Goal: Transaction & Acquisition: Subscribe to service/newsletter

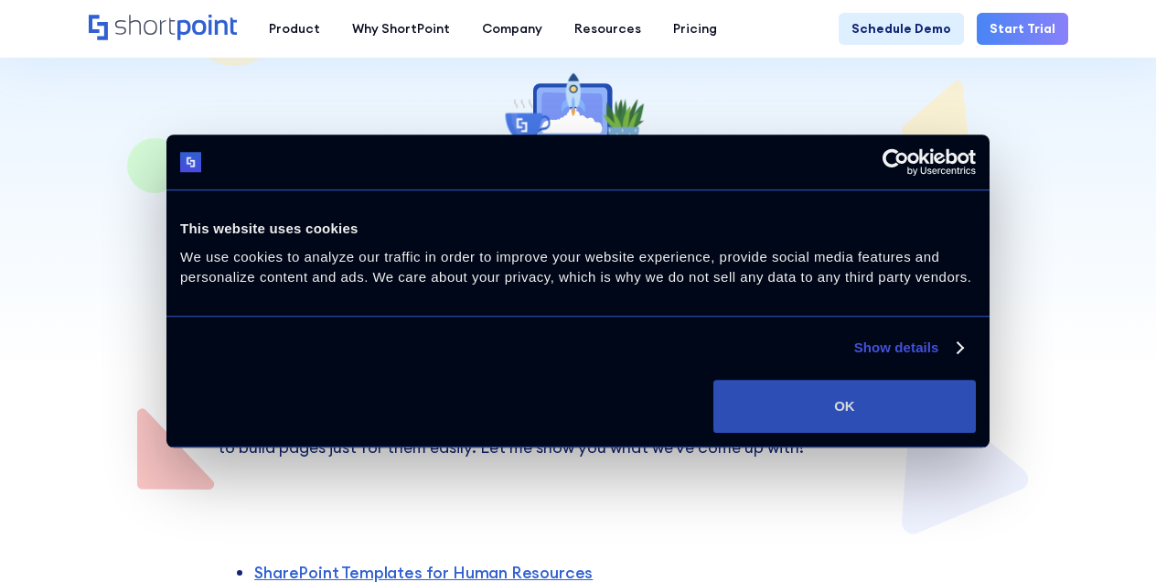
scroll to position [91, 0]
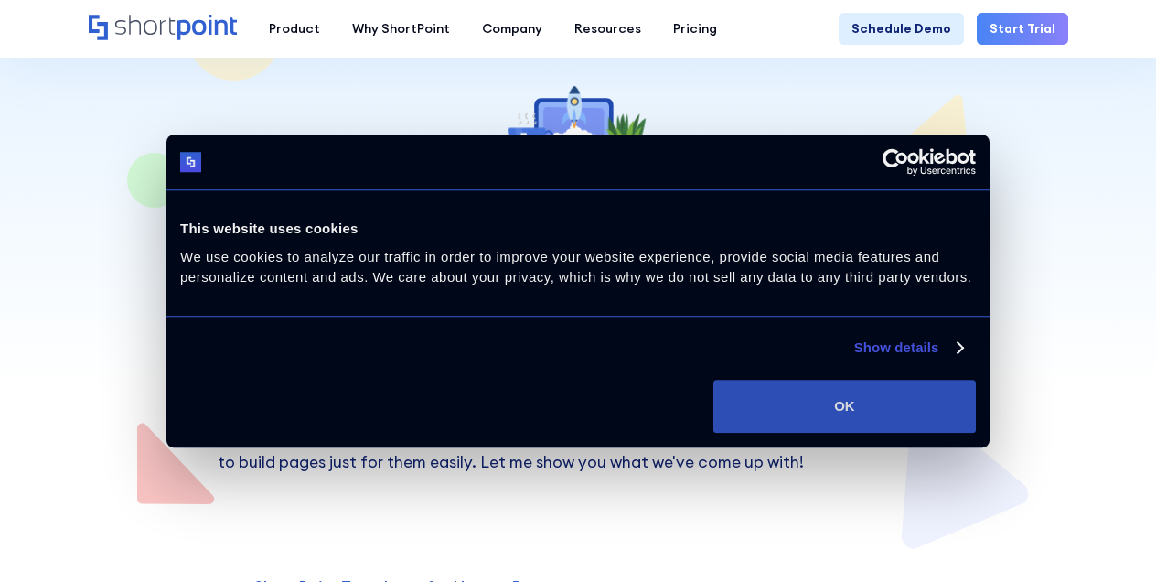
click at [917, 417] on button "OK" at bounding box center [844, 406] width 262 height 53
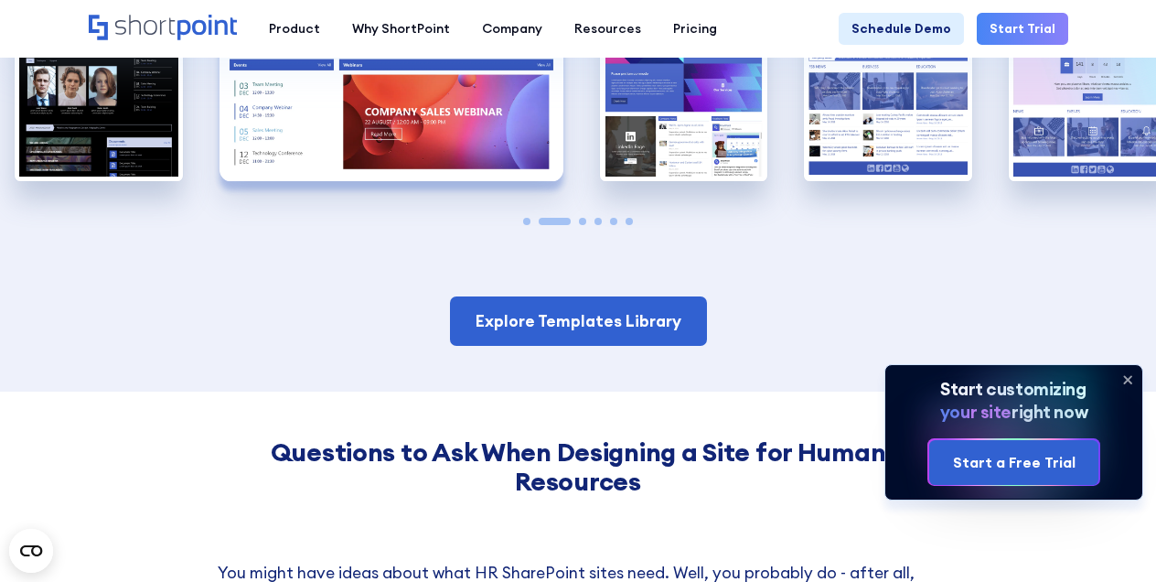
scroll to position [1646, 0]
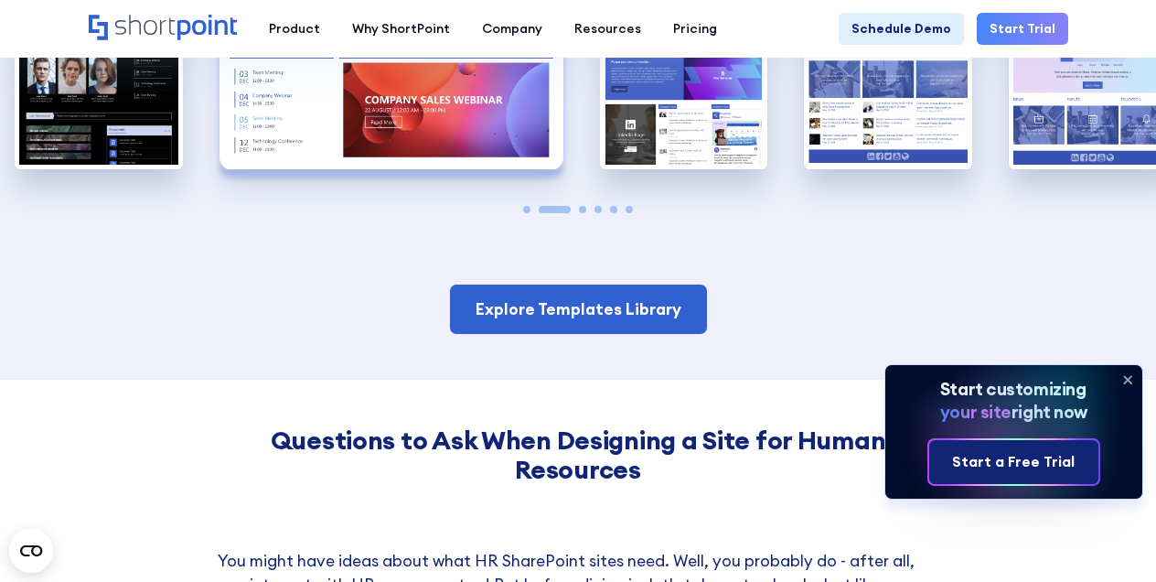
click at [989, 455] on div "Start a Free Trial" at bounding box center [1013, 462] width 123 height 22
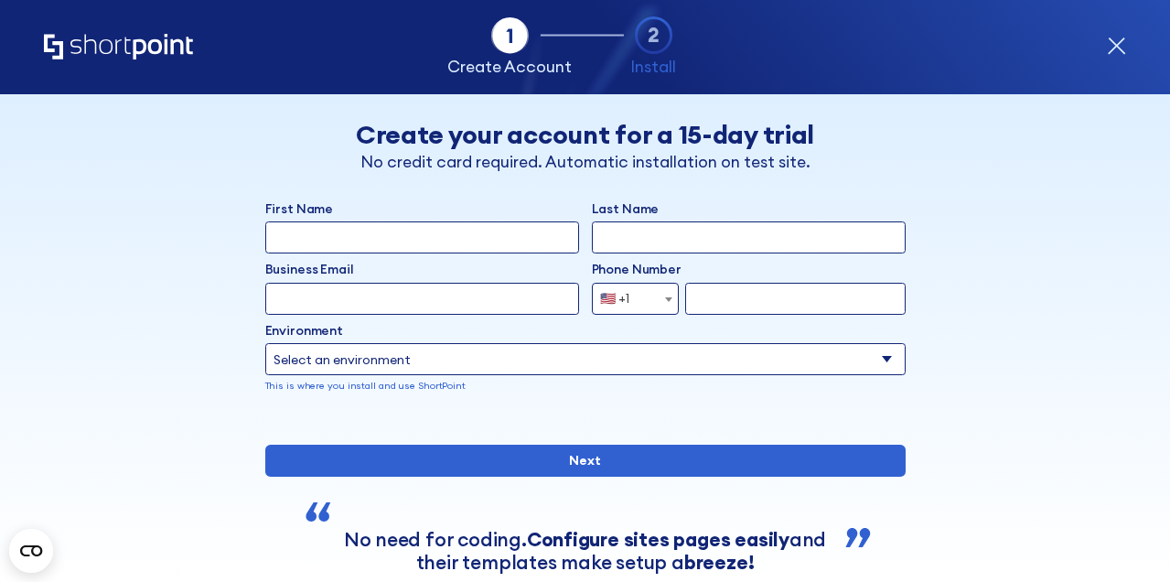
click at [519, 364] on select "Select an environment Microsoft 365 SharePoint Online SharePoint 2019 (On-Premi…" at bounding box center [585, 359] width 640 height 32
click at [422, 234] on input "First Name" at bounding box center [422, 237] width 314 height 32
click at [463, 237] on input "First Name" at bounding box center [422, 237] width 314 height 32
type input "Amber"
type input "Poe"
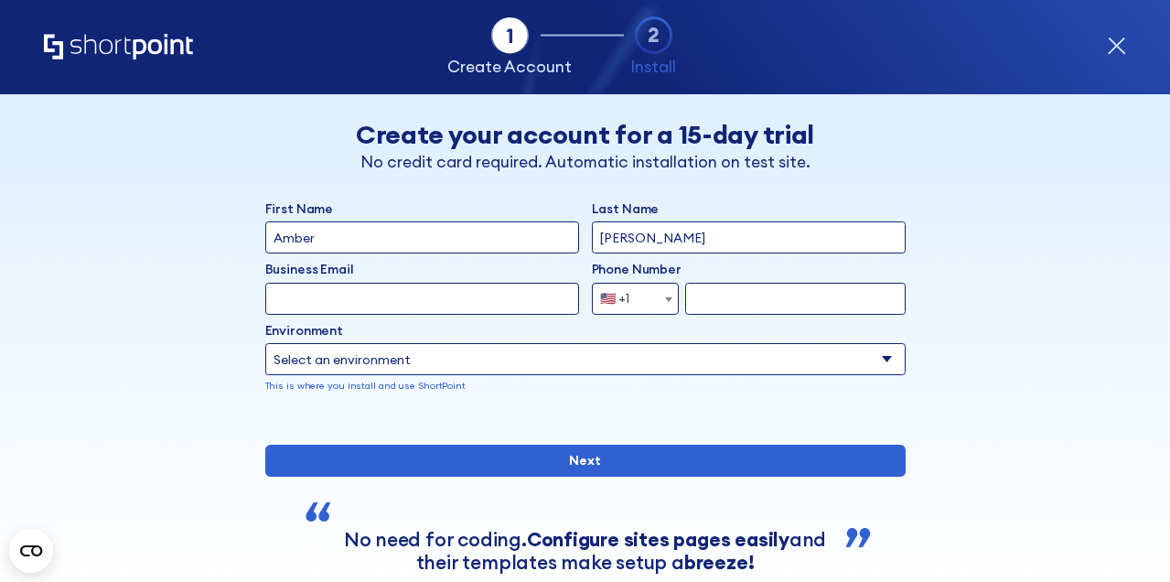
type input "Amber.l.poe@gmail.com"
type input "5125899377"
drag, startPoint x: 797, startPoint y: 305, endPoint x: 686, endPoint y: 299, distance: 110.8
click at [686, 299] on input "5125899377" at bounding box center [794, 299] width 219 height 32
drag, startPoint x: 450, startPoint y: 296, endPoint x: 255, endPoint y: 273, distance: 196.2
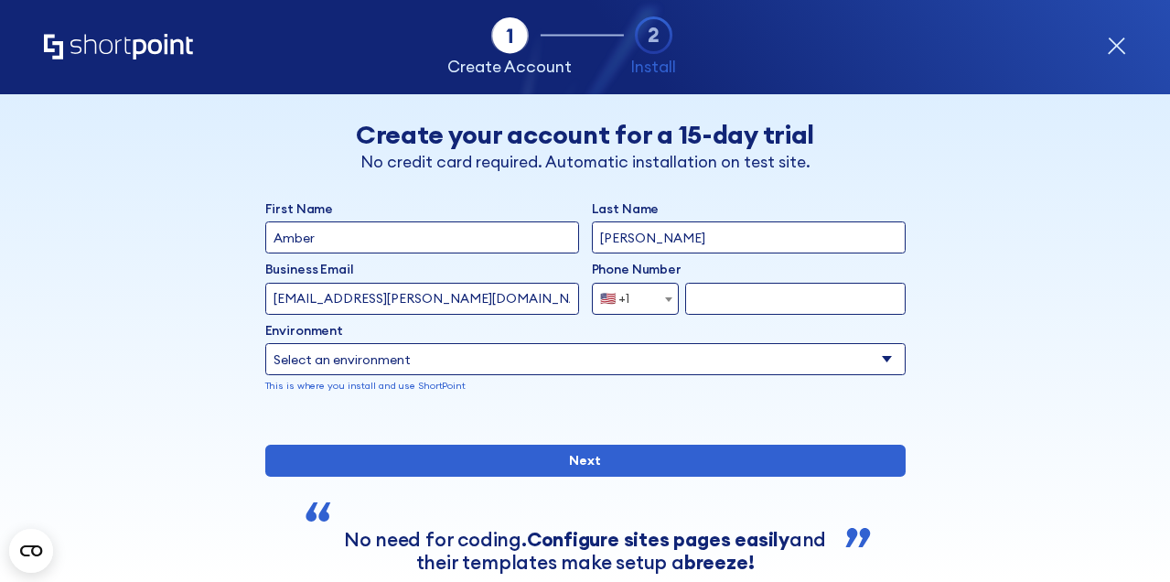
click at [255, 273] on div "Back Back Create your account for a 15-day trial No credit card required. Autom…" at bounding box center [584, 368] width 979 height 549
type input "apoe@augustbio.com"
click at [1117, 46] on icon "form" at bounding box center [1116, 46] width 16 height 16
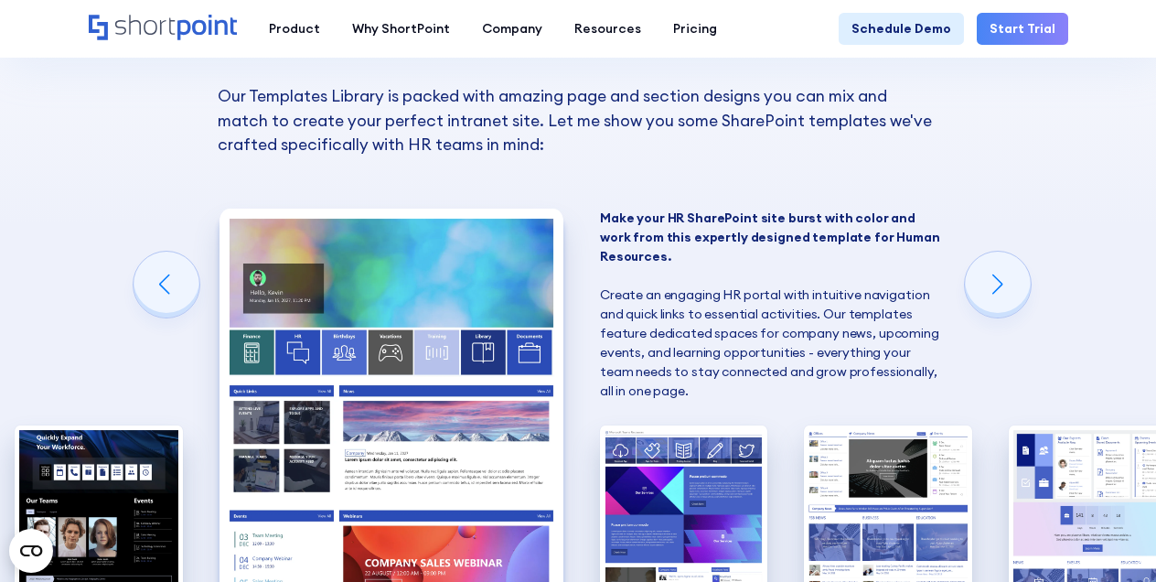
scroll to position [1189, 0]
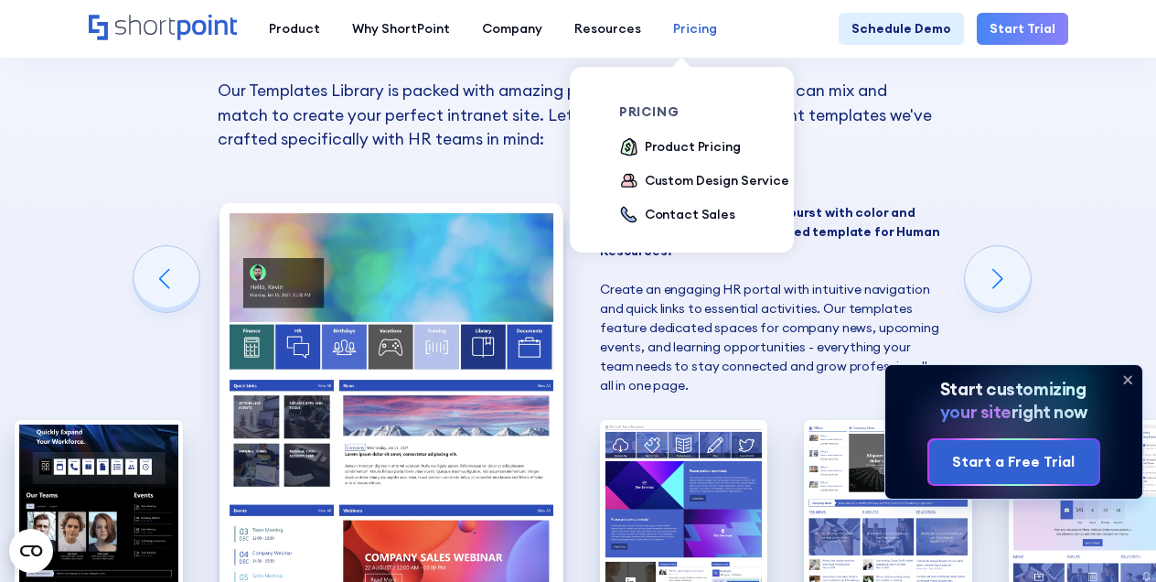
click at [692, 37] on div "Pricing" at bounding box center [695, 28] width 44 height 19
click at [680, 147] on div "Product Pricing" at bounding box center [693, 146] width 96 height 19
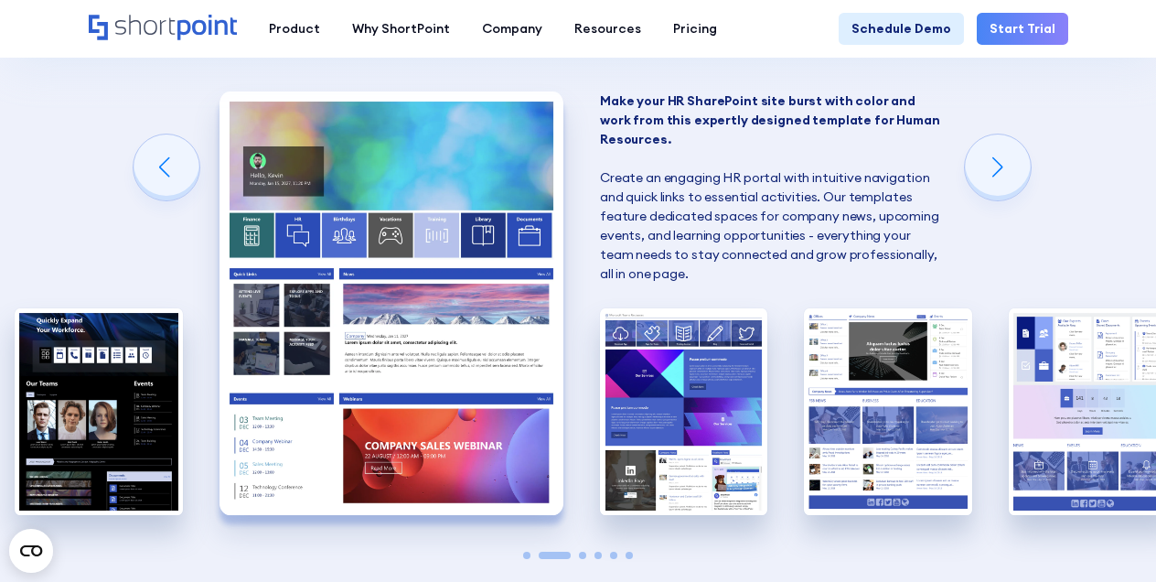
scroll to position [1280, 0]
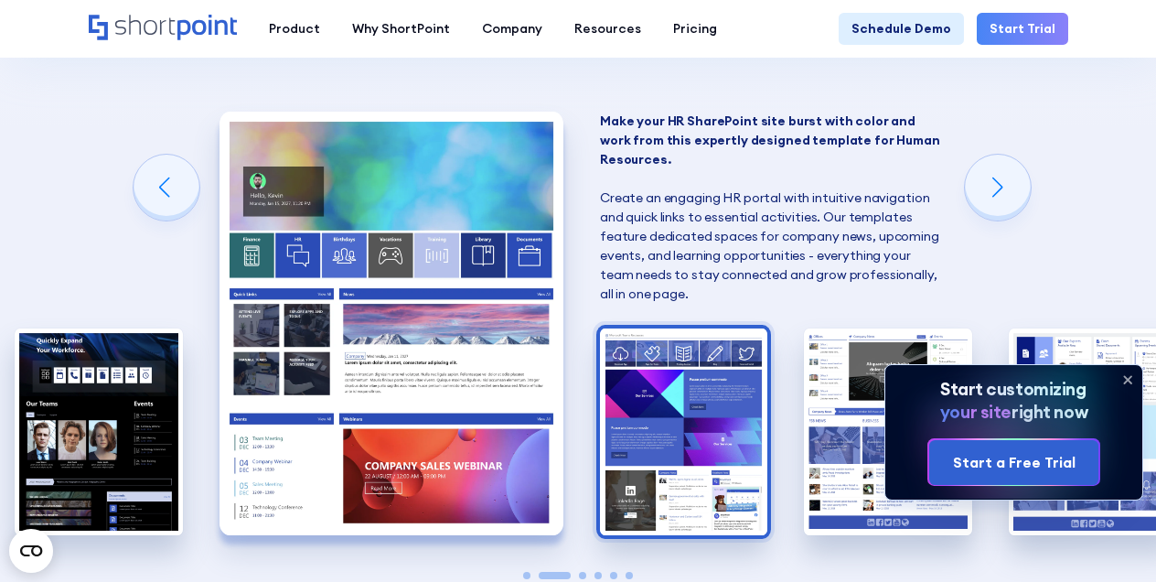
click at [683, 400] on img "3 / 6" at bounding box center [683, 431] width 167 height 206
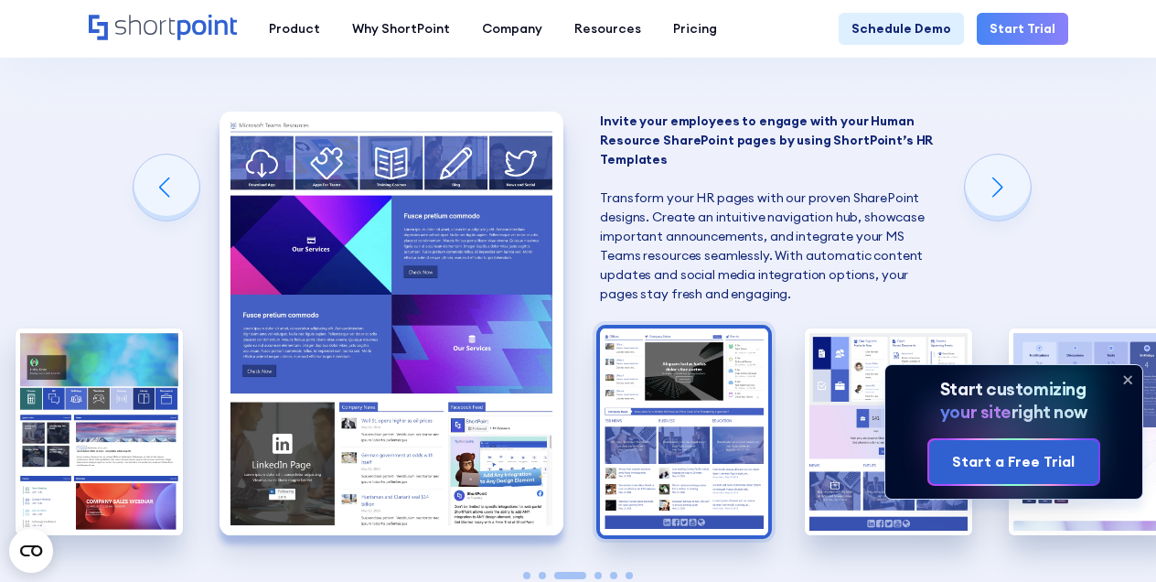
click at [670, 388] on img "4 / 6" at bounding box center [683, 431] width 167 height 206
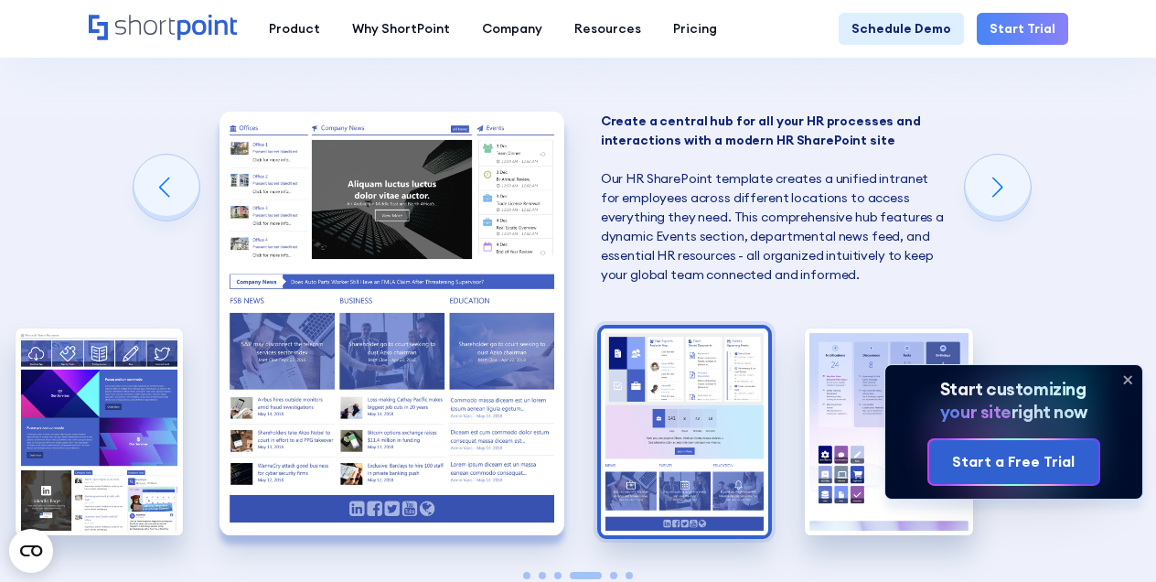
click at [662, 383] on img "5 / 6" at bounding box center [684, 431] width 167 height 206
